Goal: Check status: Check status

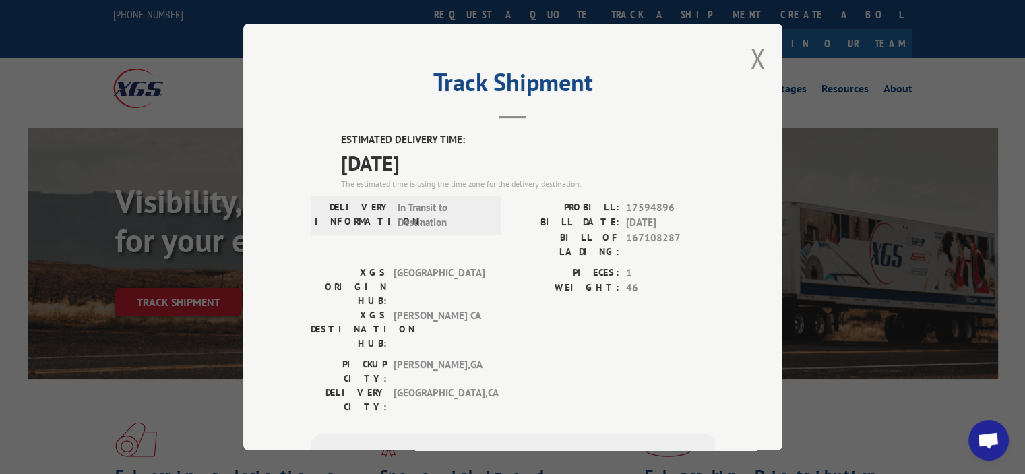
click at [751, 55] on button "Close modal" at bounding box center [758, 58] width 15 height 36
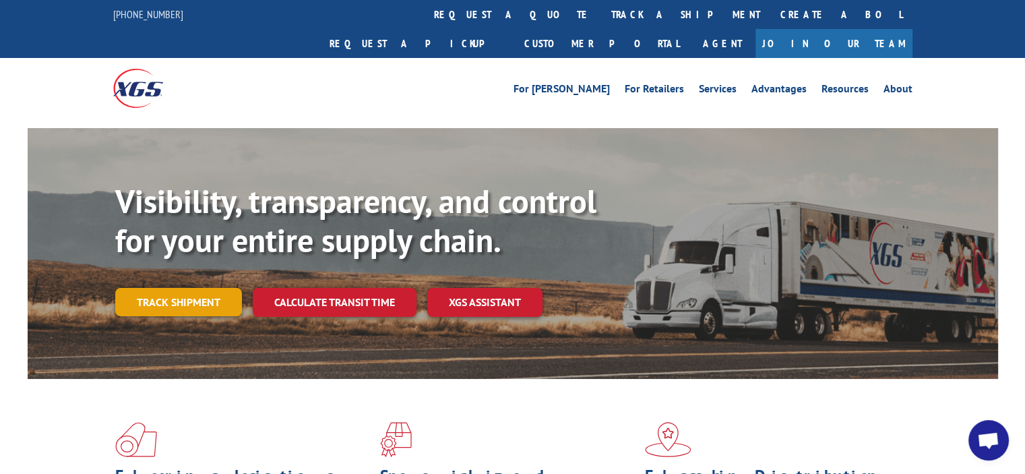
click at [223, 288] on link "Track shipment" at bounding box center [178, 302] width 127 height 28
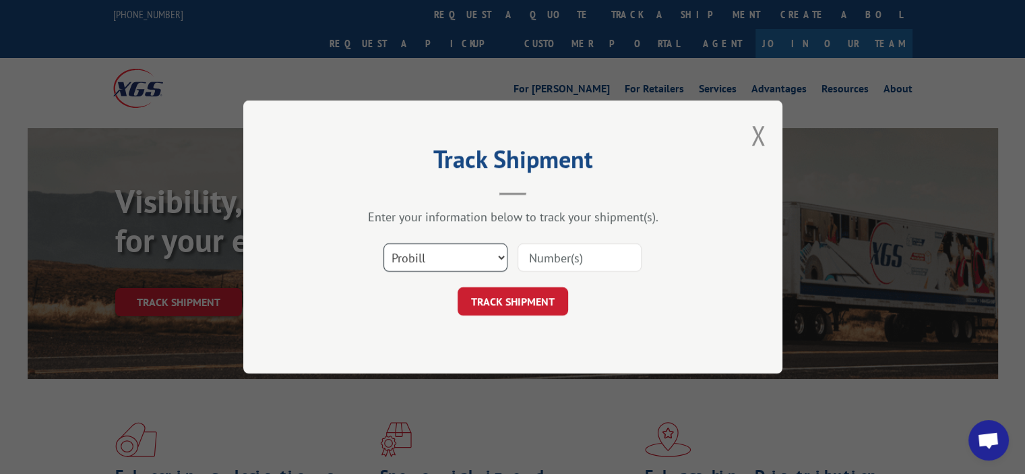
click at [478, 257] on select "Select category... Probill BOL PO" at bounding box center [445, 257] width 124 height 28
select select "bol"
click at [383, 243] on select "Select category... Probill BOL PO" at bounding box center [445, 257] width 124 height 28
click at [561, 255] on input at bounding box center [579, 257] width 124 height 28
paste input "3367351"
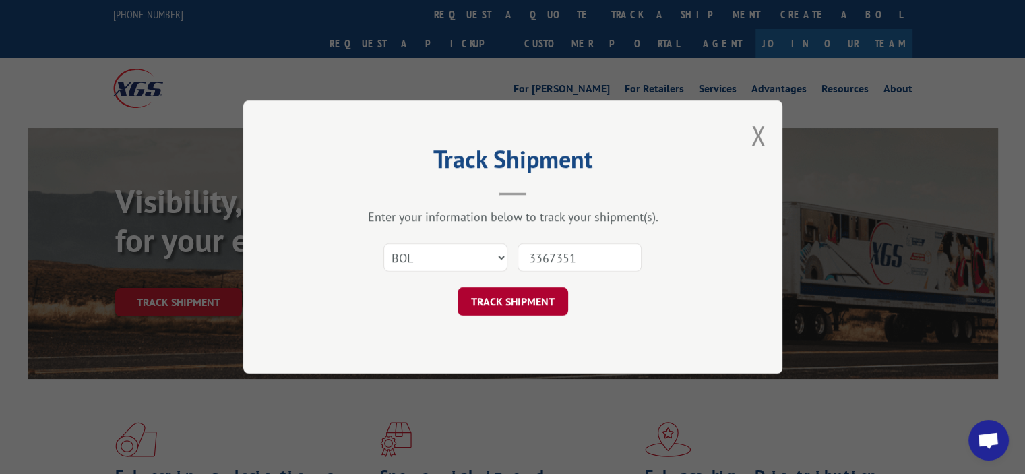
type input "3367351"
click at [510, 302] on button "TRACK SHIPMENT" at bounding box center [513, 301] width 111 height 28
